Goal: Information Seeking & Learning: Learn about a topic

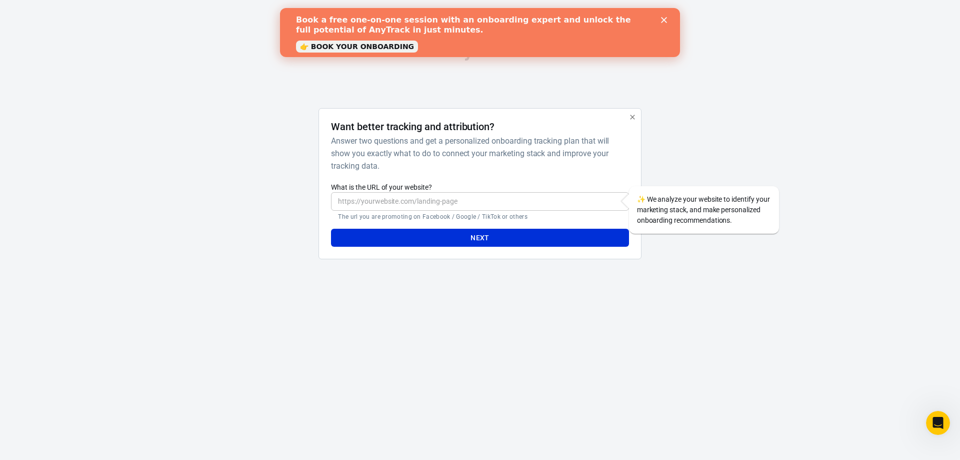
click at [440, 202] on input "What is the URL of your website?" at bounding box center [480, 201] width 298 height 19
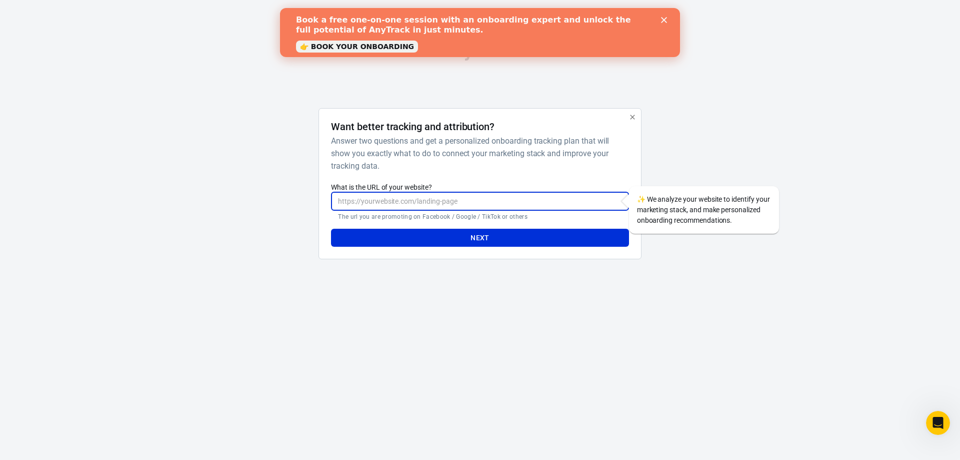
click at [540, 144] on h6 "Answer two questions and get a personalized onboarding tracking plan that will …" at bounding box center [478, 154] width 294 height 38
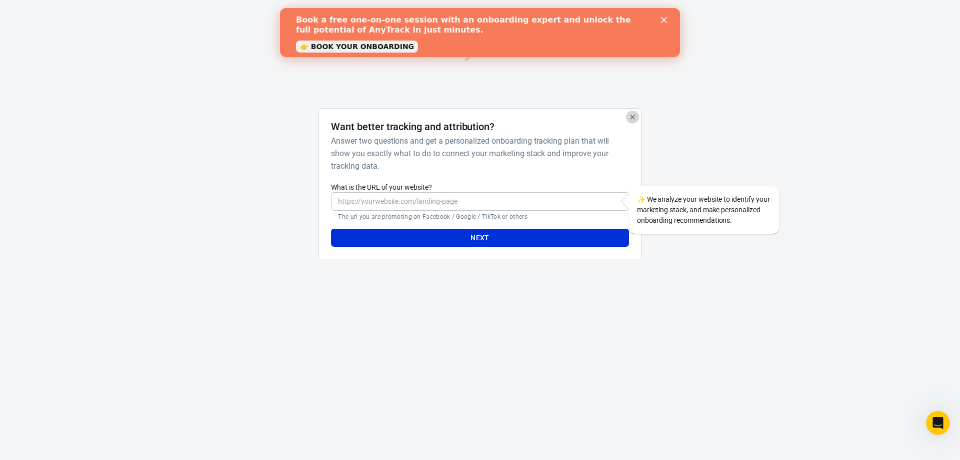
click at [634, 116] on icon "button" at bounding box center [632, 117] width 5 height 5
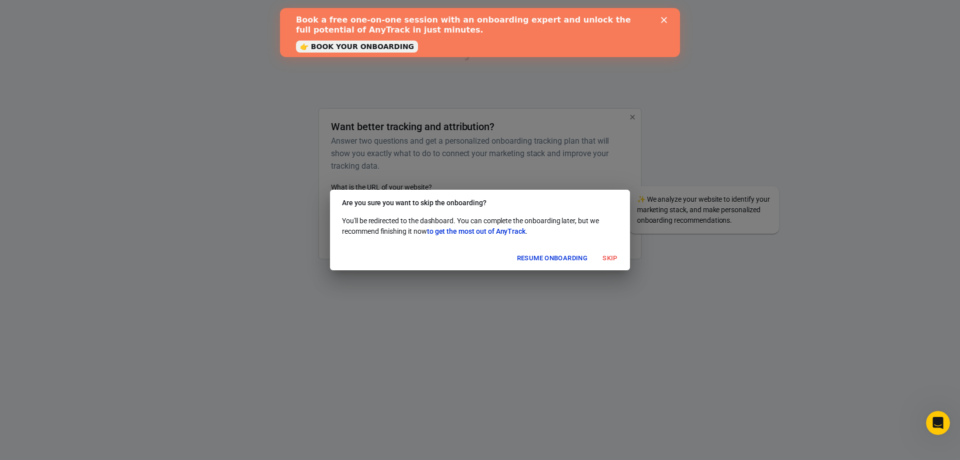
click at [604, 260] on button "Skip" at bounding box center [610, 259] width 32 height 16
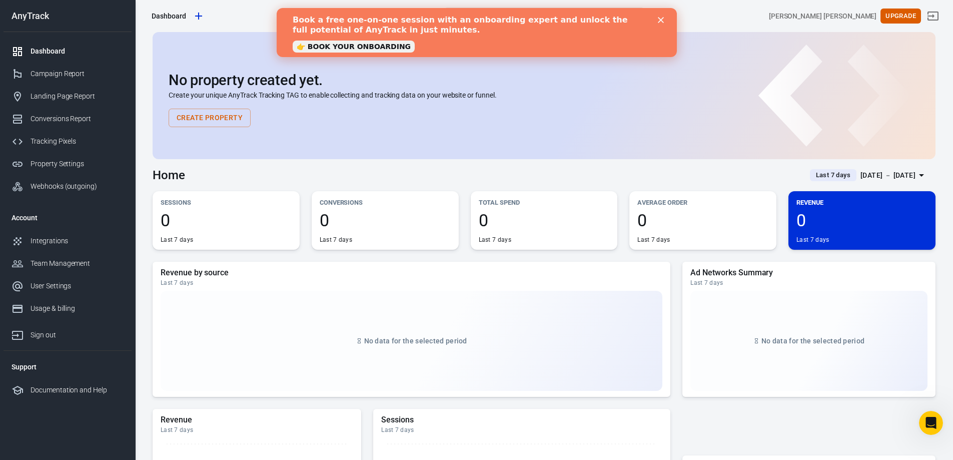
click at [664, 18] on div "Close" at bounding box center [662, 20] width 10 height 6
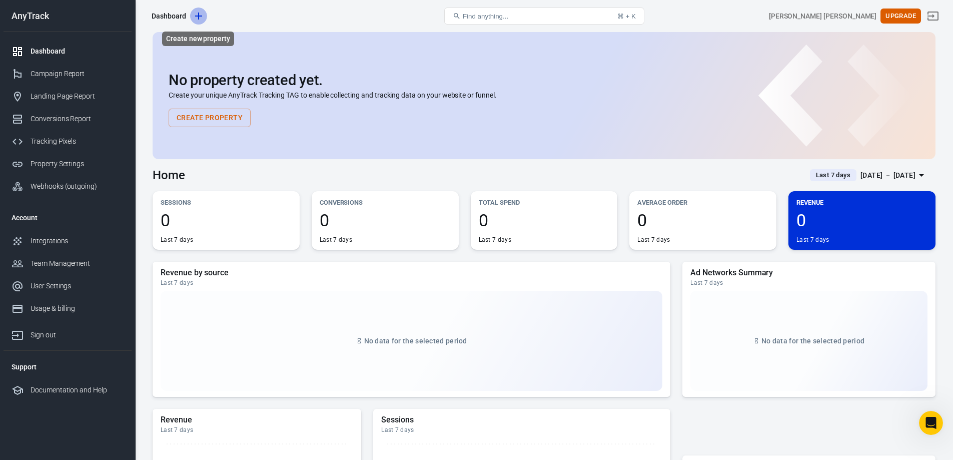
click at [198, 20] on icon "Create new property" at bounding box center [199, 16] width 12 height 12
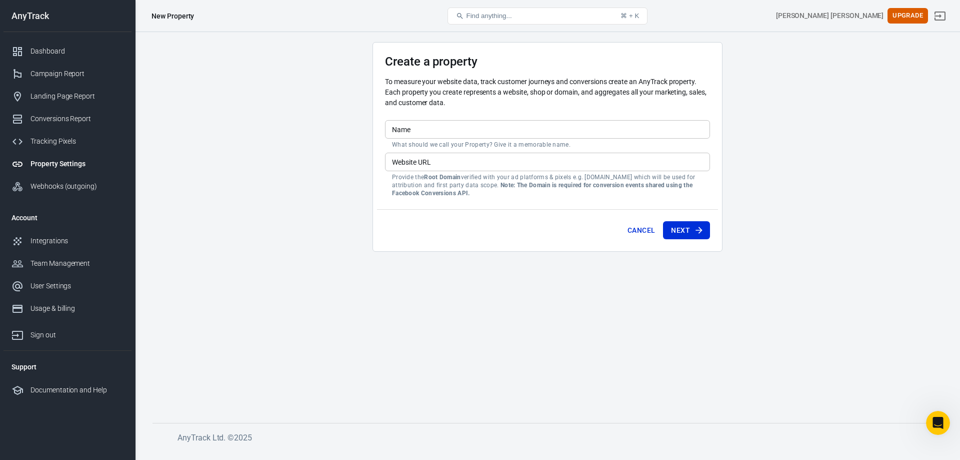
click at [628, 225] on button "Cancel" at bounding box center [642, 230] width 36 height 19
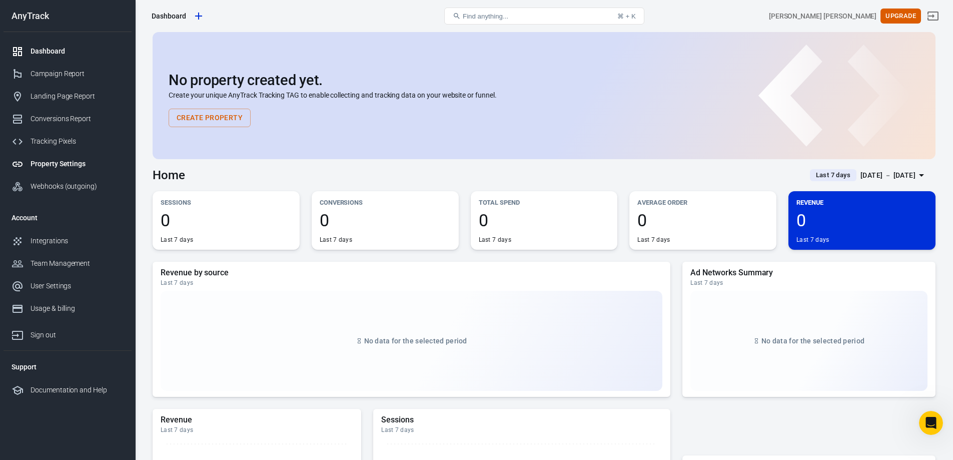
click at [80, 162] on div "Property Settings" at bounding box center [77, 164] width 93 height 11
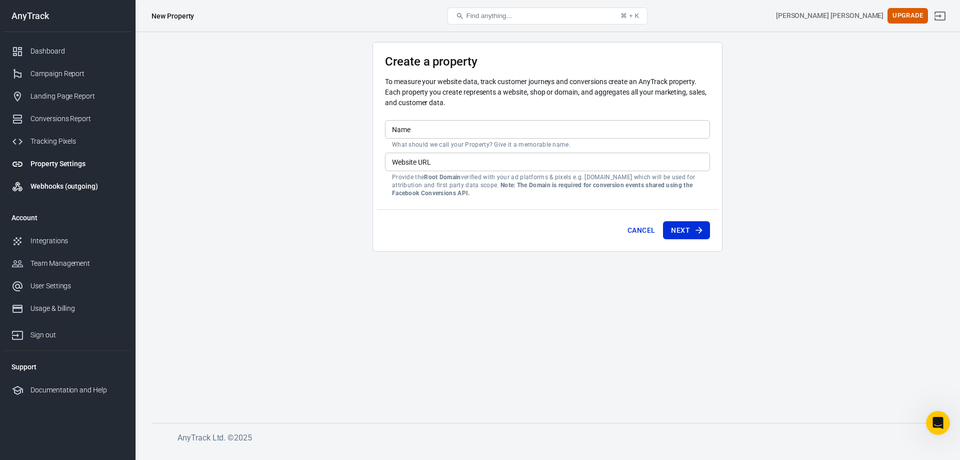
click at [81, 186] on div "Webhooks (outgoing)" at bounding box center [77, 186] width 93 height 11
click at [80, 189] on div "Webhooks (outgoing)" at bounding box center [77, 186] width 93 height 11
click at [73, 239] on div "Integrations" at bounding box center [77, 241] width 93 height 11
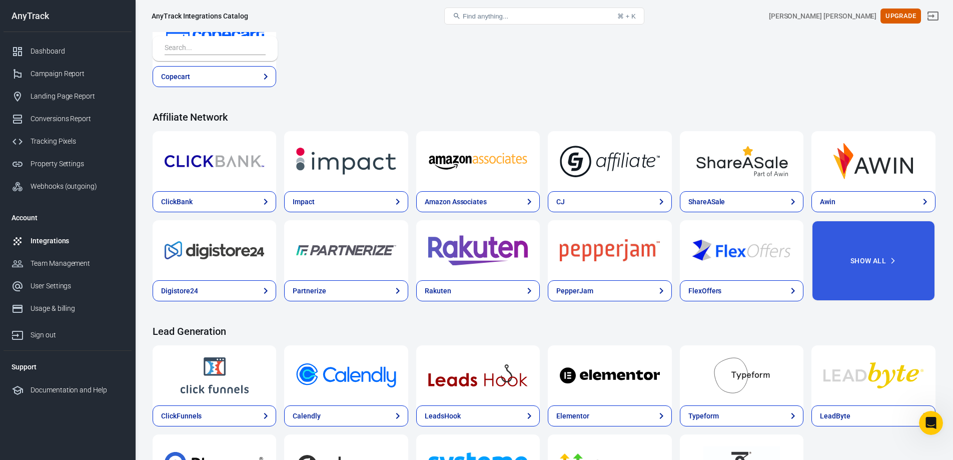
scroll to position [250, 0]
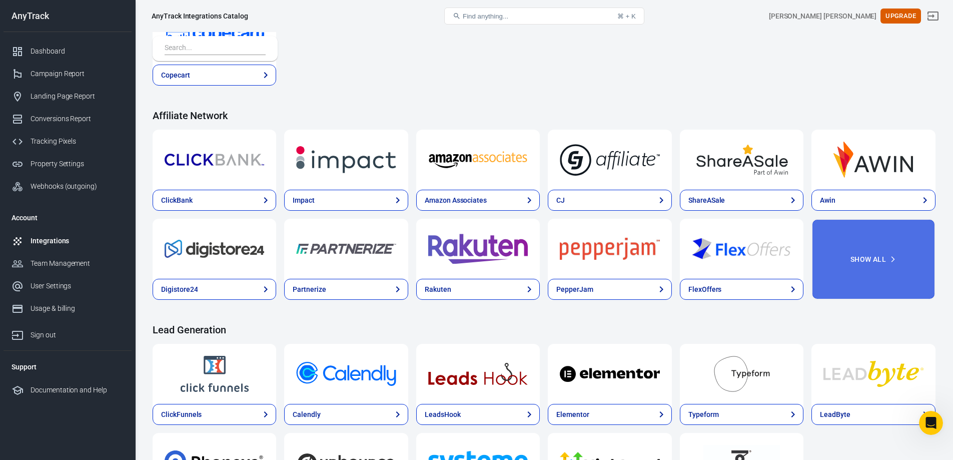
click at [880, 265] on button "Show All" at bounding box center [873, 259] width 124 height 81
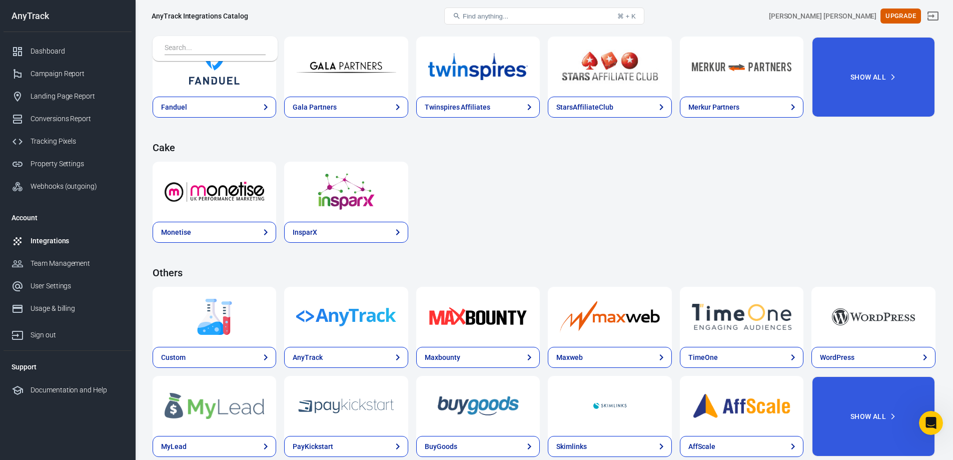
scroll to position [1721, 0]
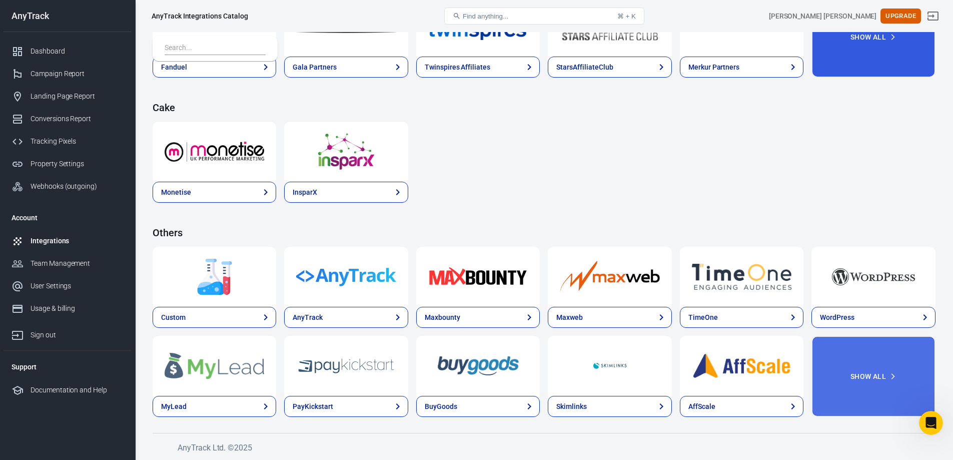
click at [861, 377] on button "Show All" at bounding box center [873, 376] width 124 height 81
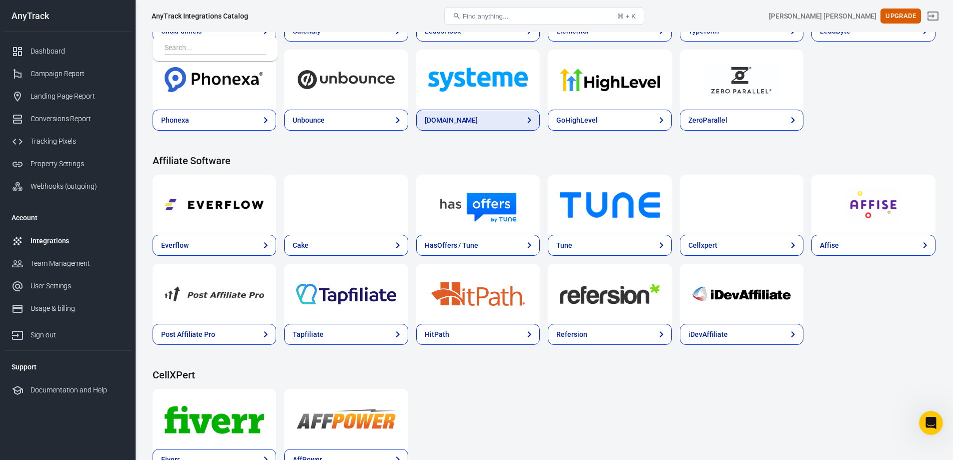
scroll to position [950, 0]
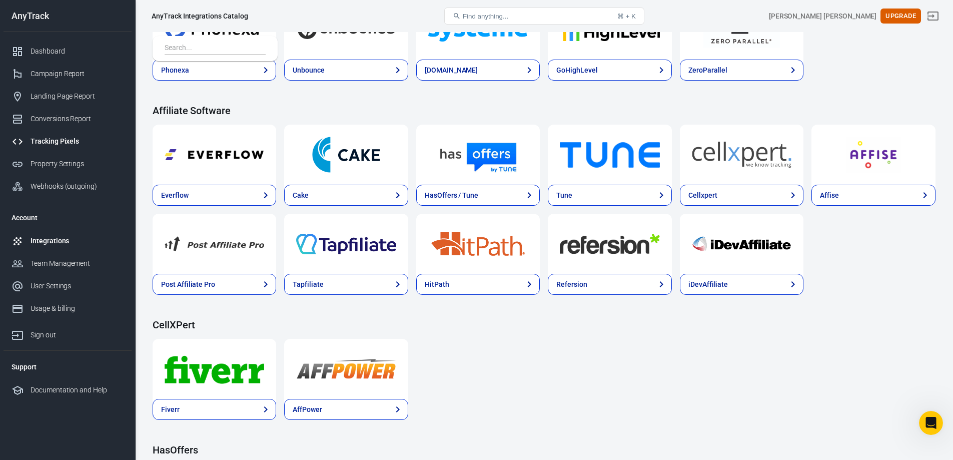
click at [59, 138] on div "Tracking Pixels" at bounding box center [77, 141] width 93 height 11
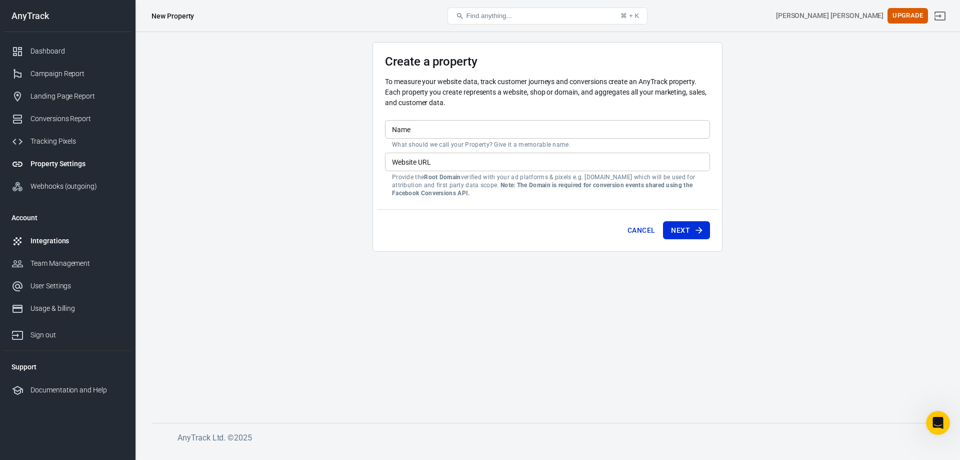
click at [67, 242] on div "Integrations" at bounding box center [77, 241] width 93 height 11
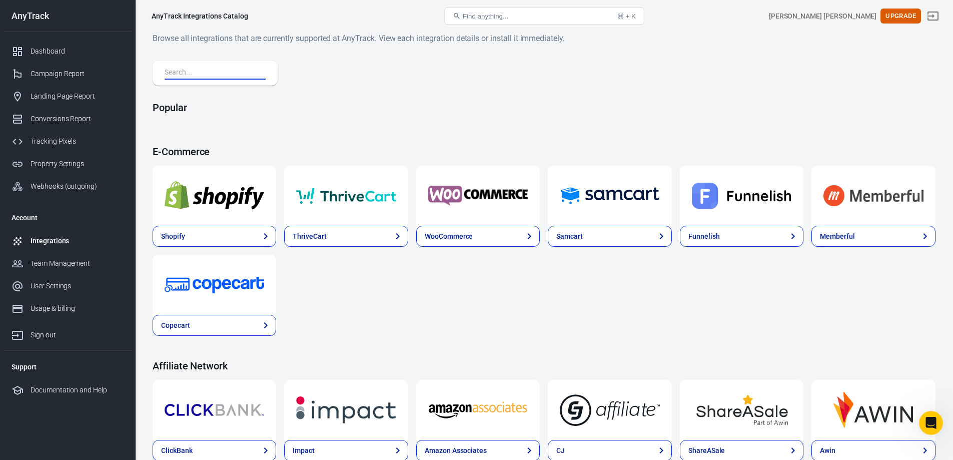
click at [212, 68] on input "text" at bounding box center [213, 73] width 97 height 13
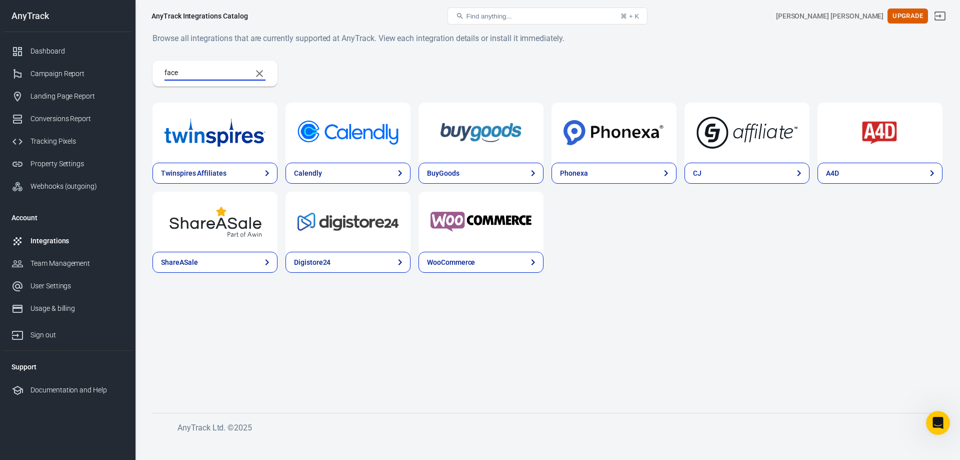
click at [212, 68] on input "face" at bounding box center [204, 73] width 79 height 13
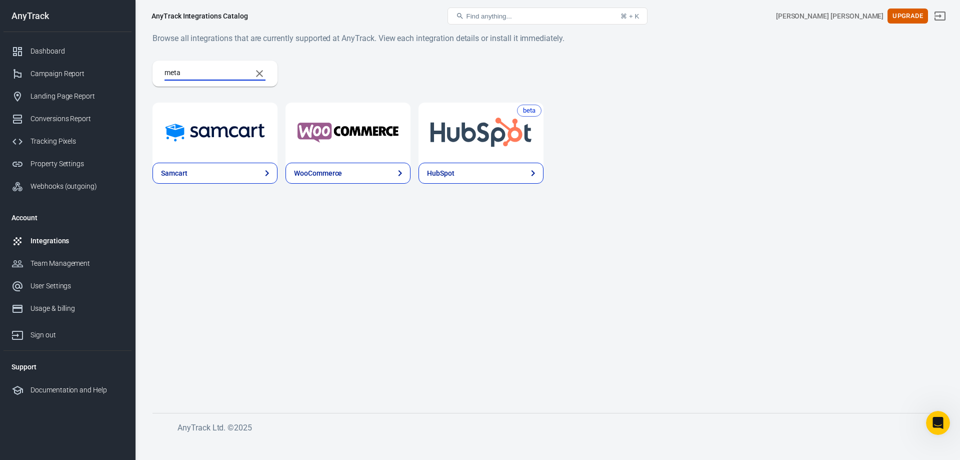
type input "meta"
click at [259, 247] on main "Browse all integrations that are currently supported at AnyTrack. View each int…" at bounding box center [548, 214] width 790 height 365
drag, startPoint x: 89, startPoint y: 393, endPoint x: 400, endPoint y: 350, distance: 314.1
click at [400, 350] on main "Browse all integrations that are currently supported at AnyTrack. View each int…" at bounding box center [548, 214] width 790 height 365
